Goal: Use online tool/utility: Utilize a website feature to perform a specific function

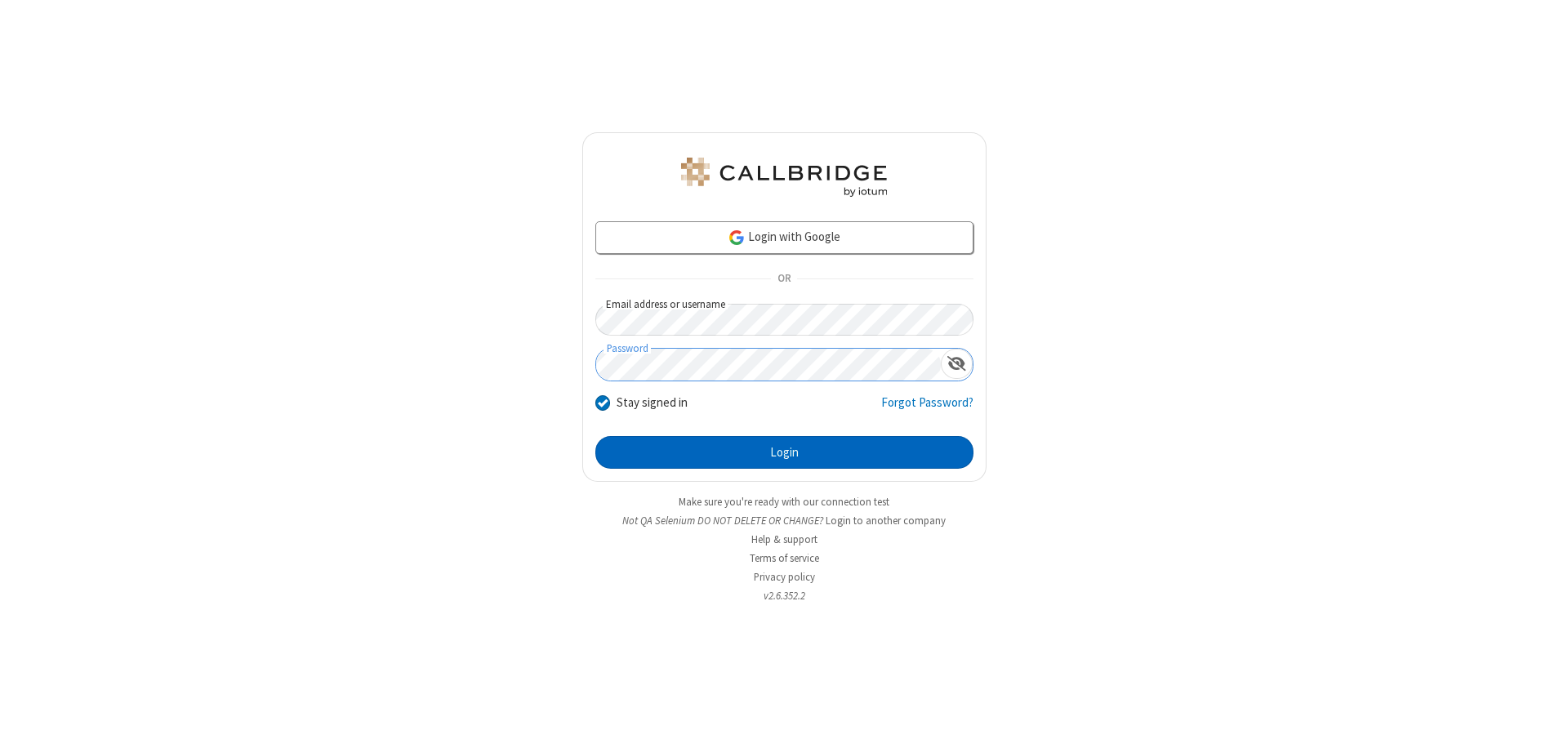
click at [784, 453] on button "Login" at bounding box center [785, 453] width 378 height 33
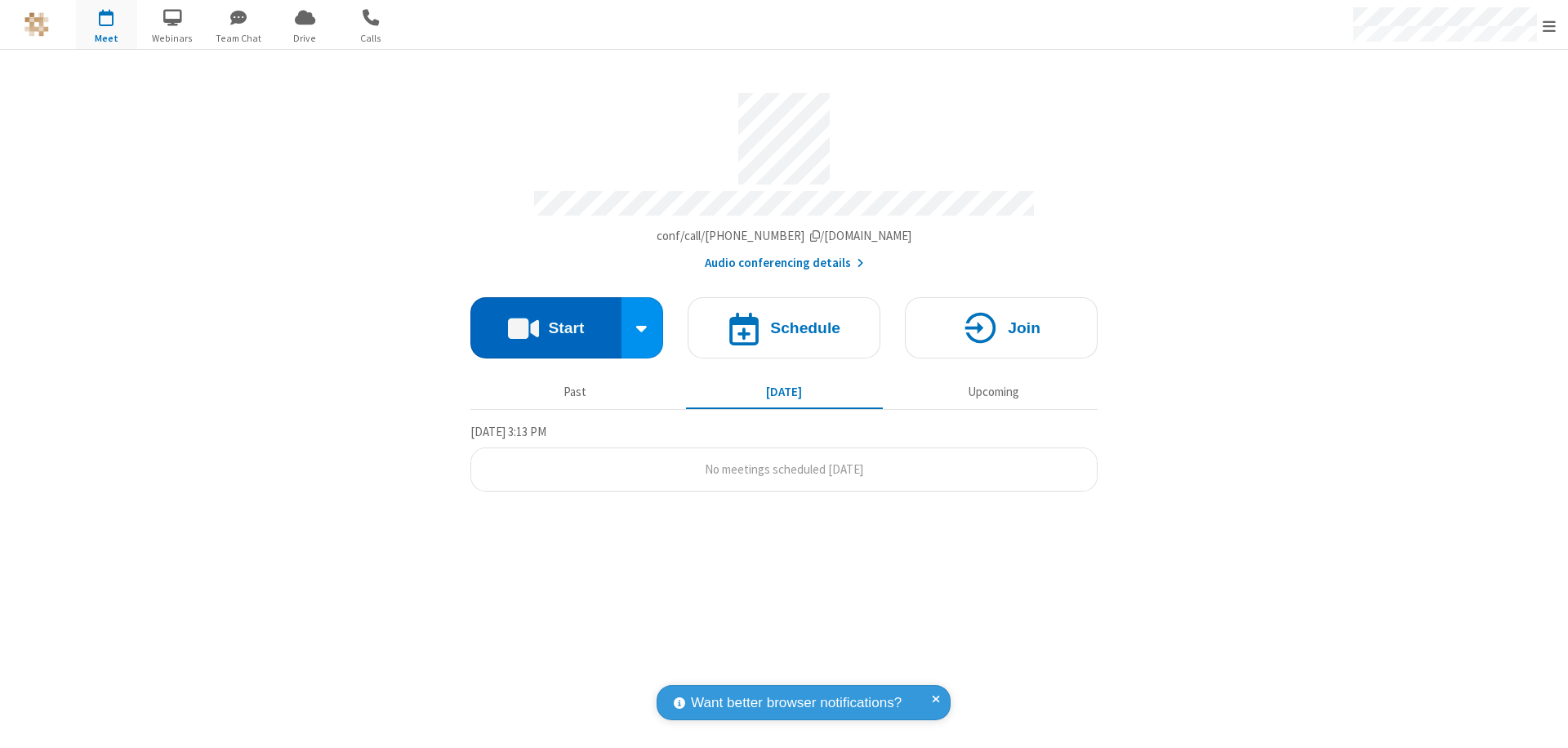
click at [545, 320] on button "Start" at bounding box center [546, 328] width 151 height 62
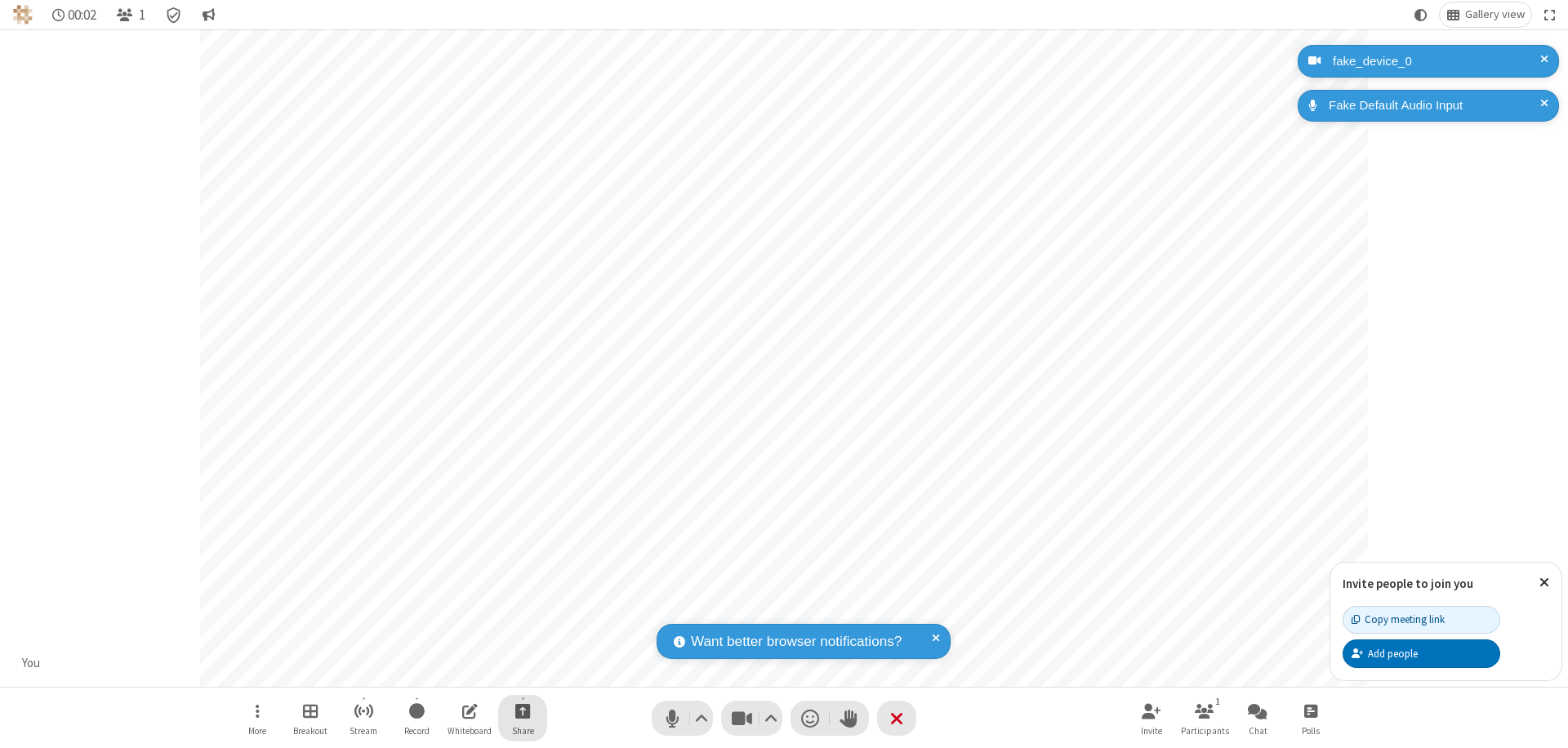
click at [523, 710] on span "Start sharing" at bounding box center [523, 711] width 15 height 21
click at [522, 611] on span "Share additional camera" at bounding box center [532, 614] width 121 height 14
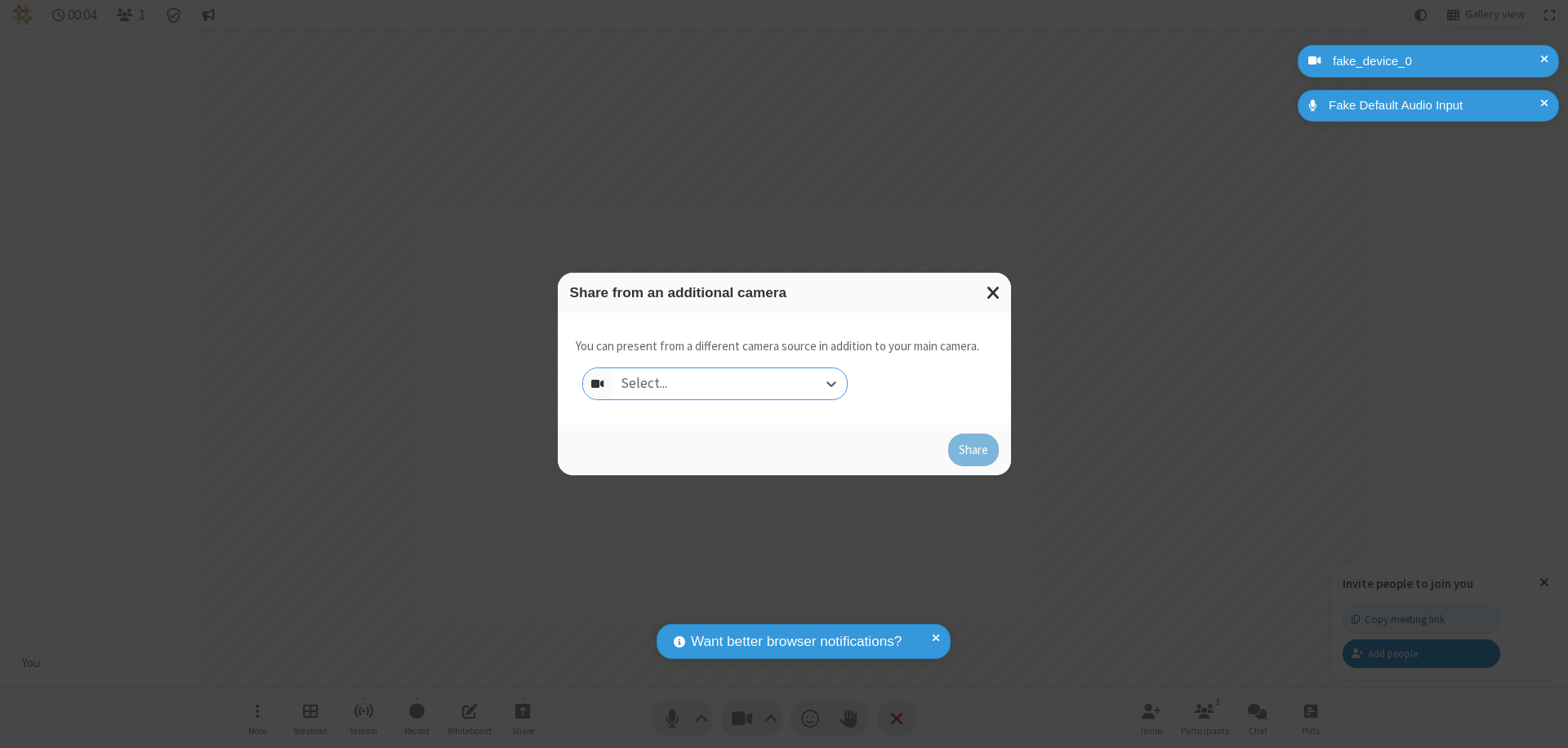
click at [729, 384] on div "Select..." at bounding box center [730, 383] width 235 height 31
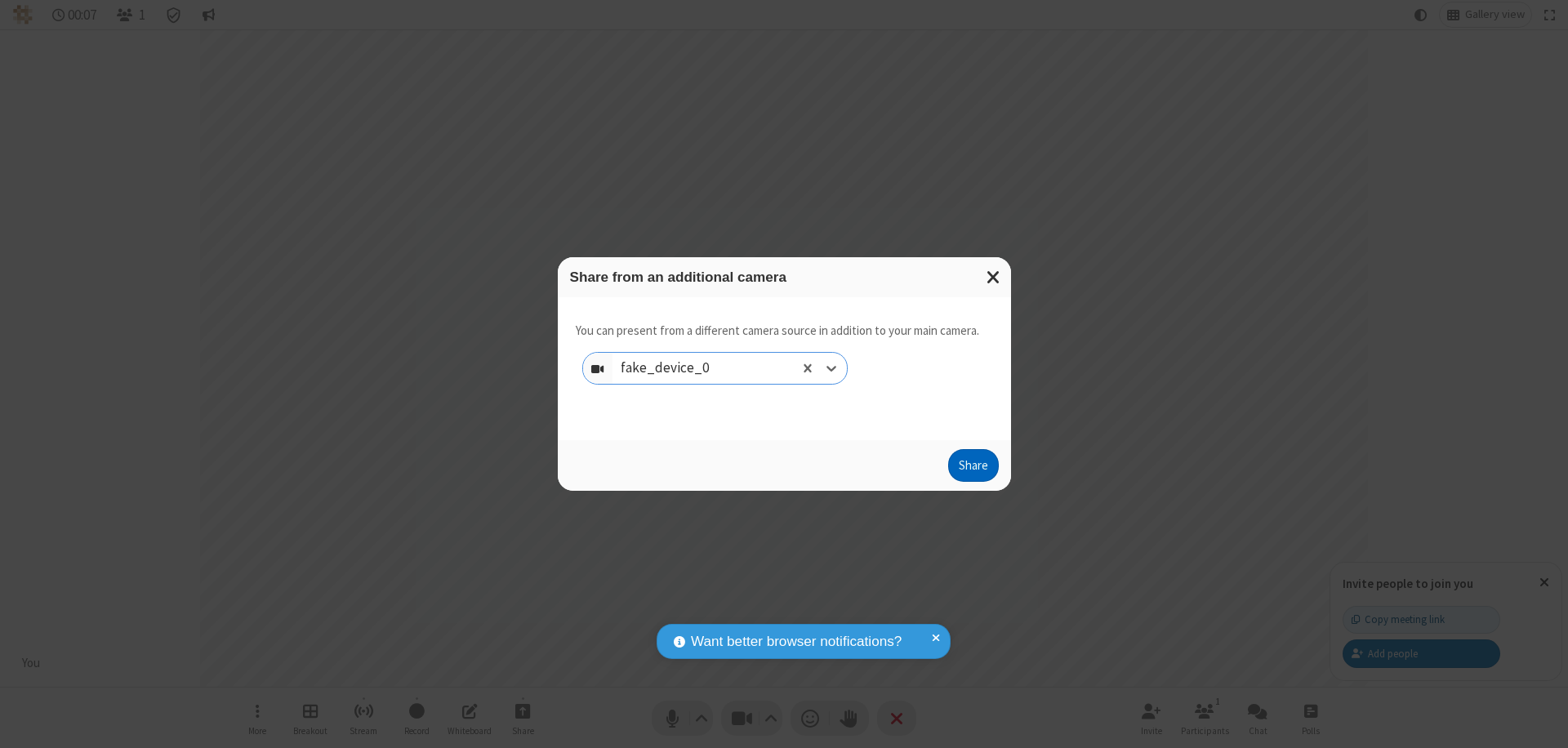
click at [973, 469] on button "Share" at bounding box center [973, 466] width 50 height 33
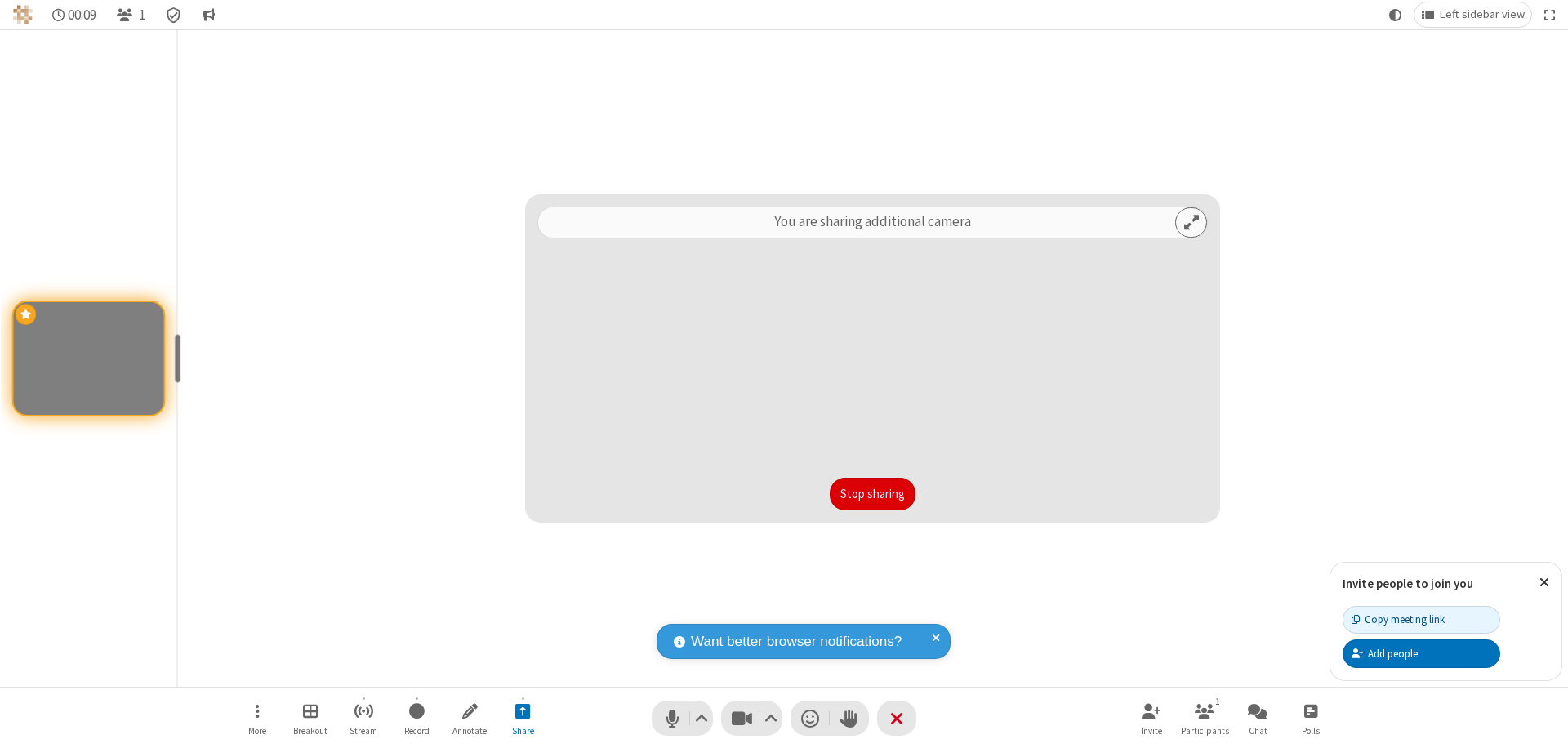
click at [872, 494] on button "Stop sharing" at bounding box center [873, 494] width 86 height 33
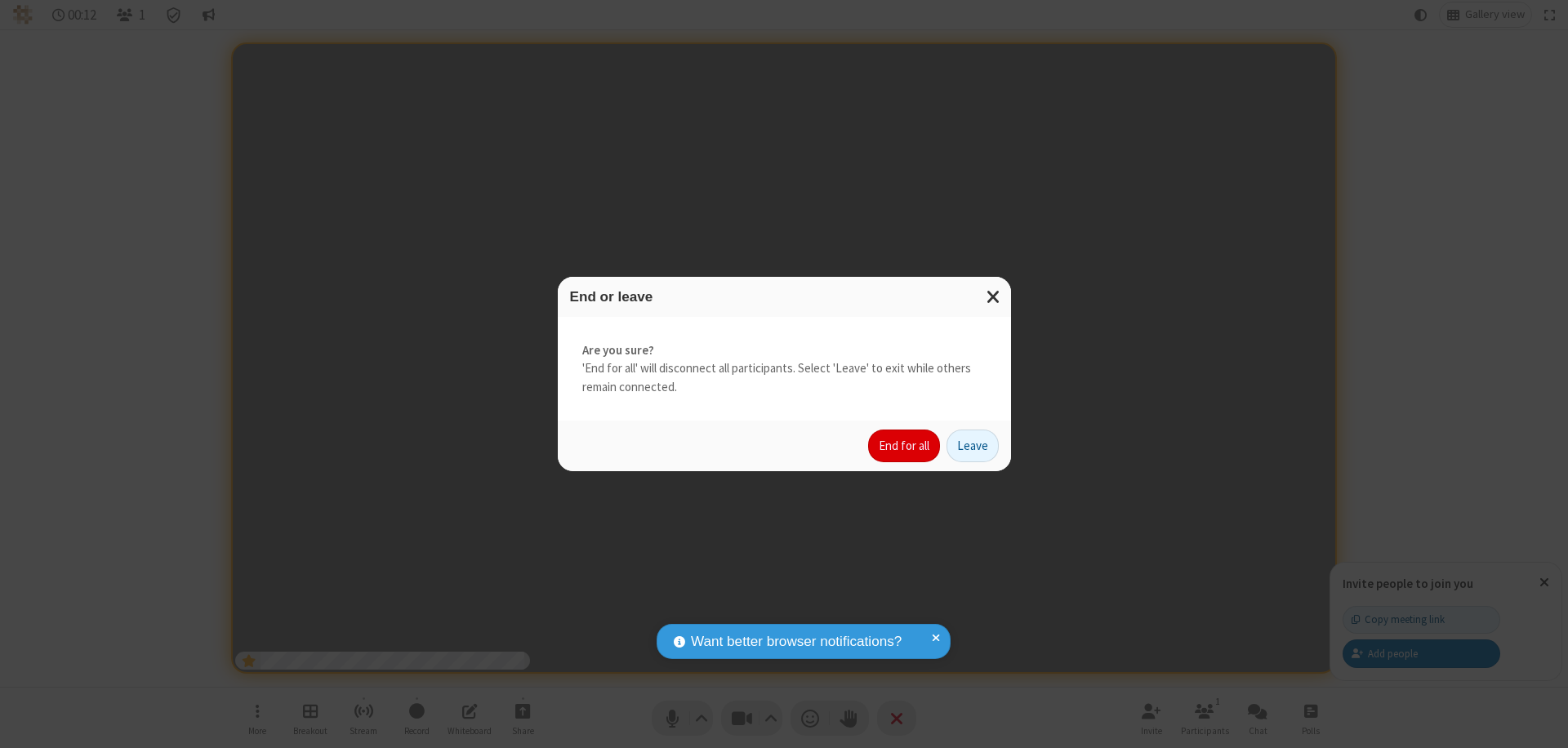
click at [905, 446] on button "End for all" at bounding box center [904, 446] width 72 height 33
